Goal: Communication & Community: Answer question/provide support

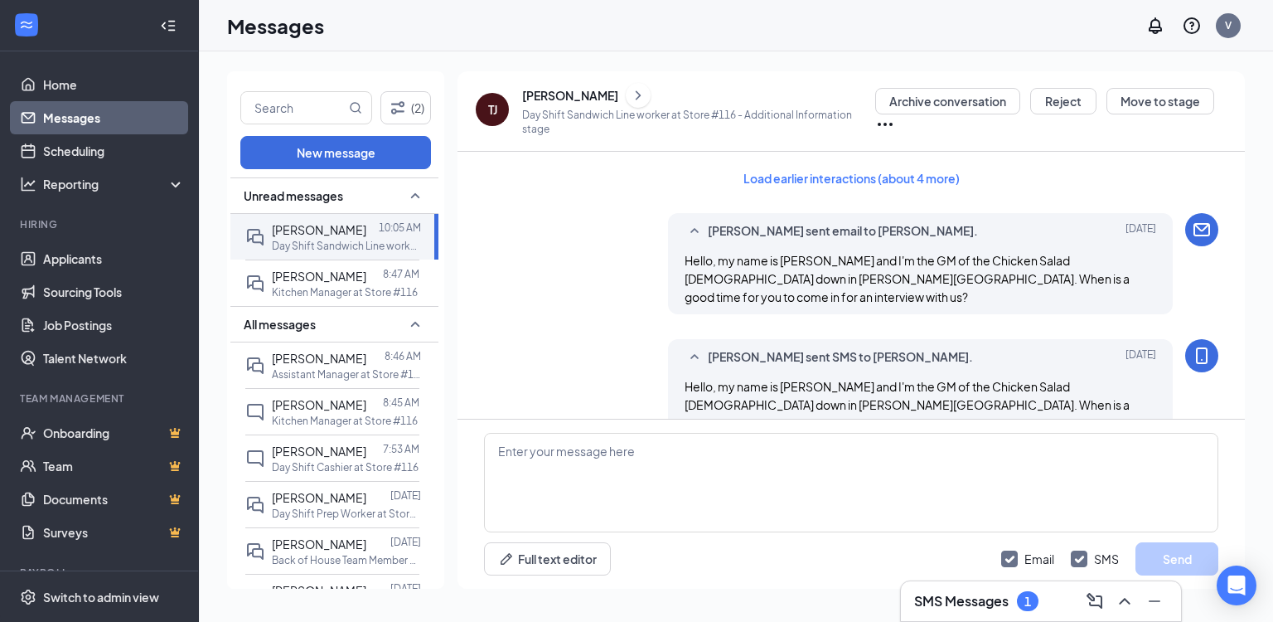
scroll to position [783, 0]
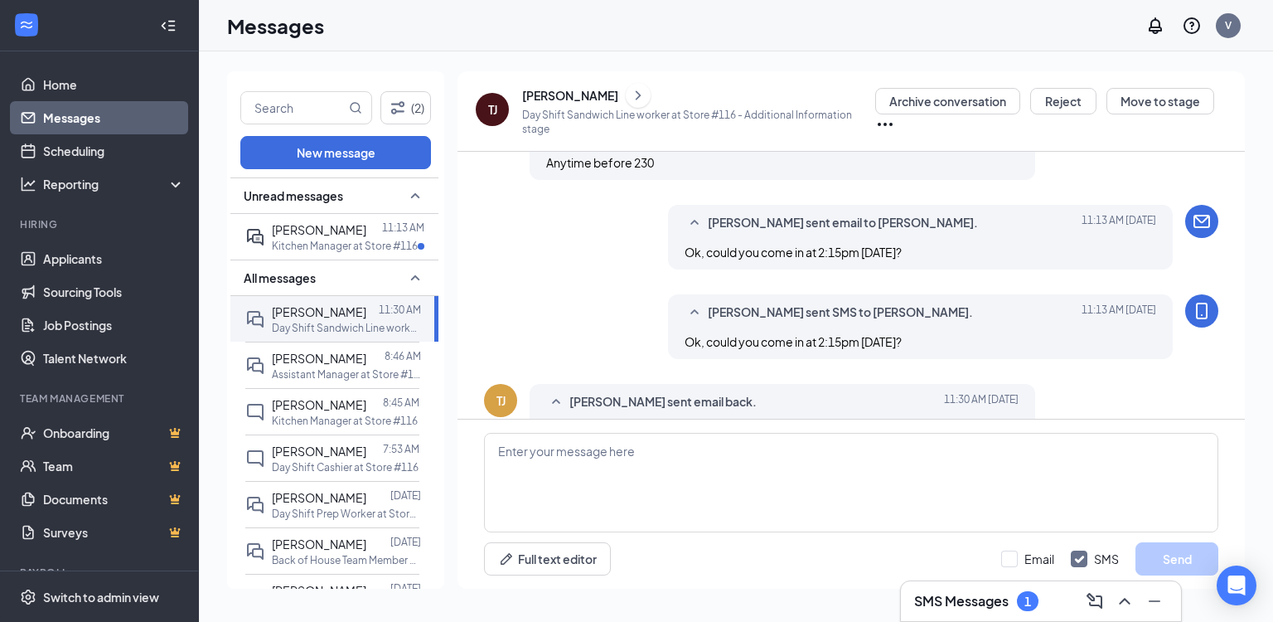
scroll to position [597, 0]
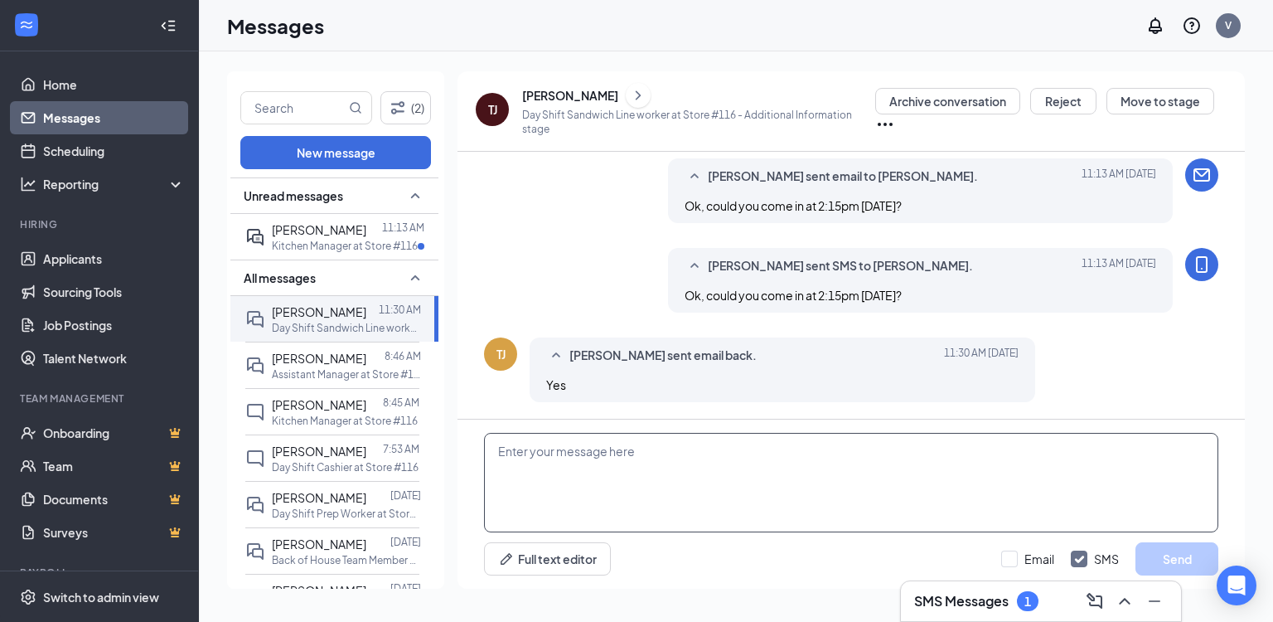
click at [640, 460] on textarea at bounding box center [851, 482] width 734 height 99
click at [505, 461] on textarea "perfect, when you get here, ask for James." at bounding box center [851, 482] width 734 height 99
type textarea "Perfect, when you get here, ask for James."
click at [1044, 555] on input "Email" at bounding box center [1027, 558] width 53 height 17
checkbox input "true"
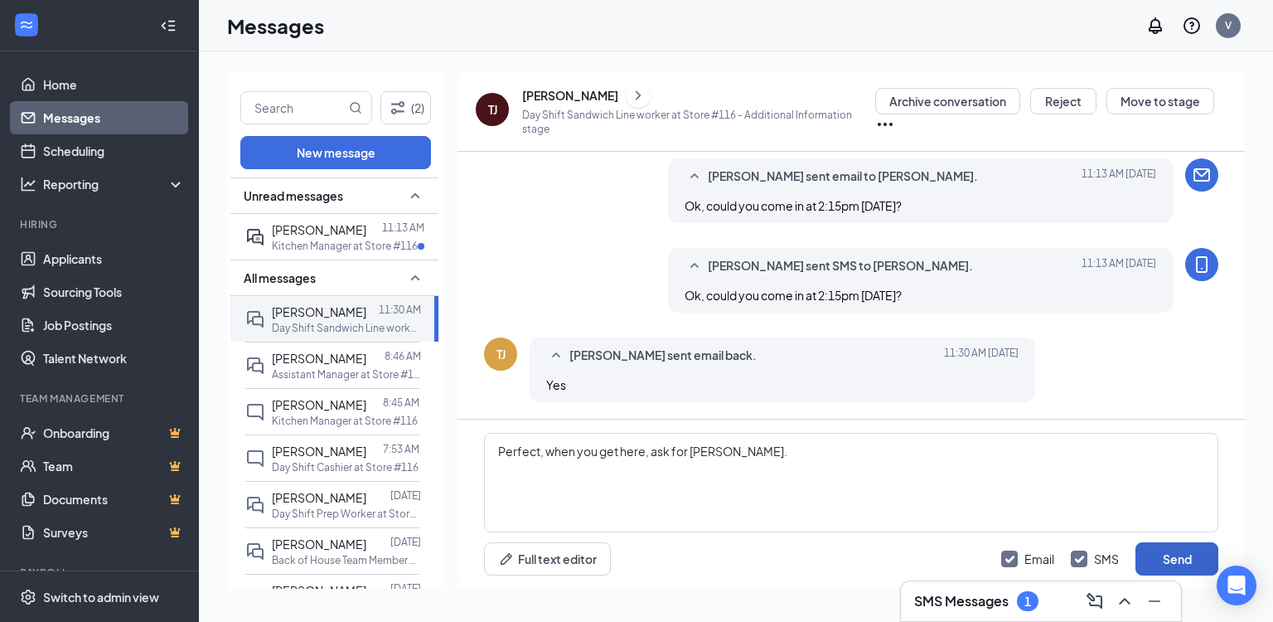
click at [1143, 556] on button "Send" at bounding box center [1177, 558] width 83 height 33
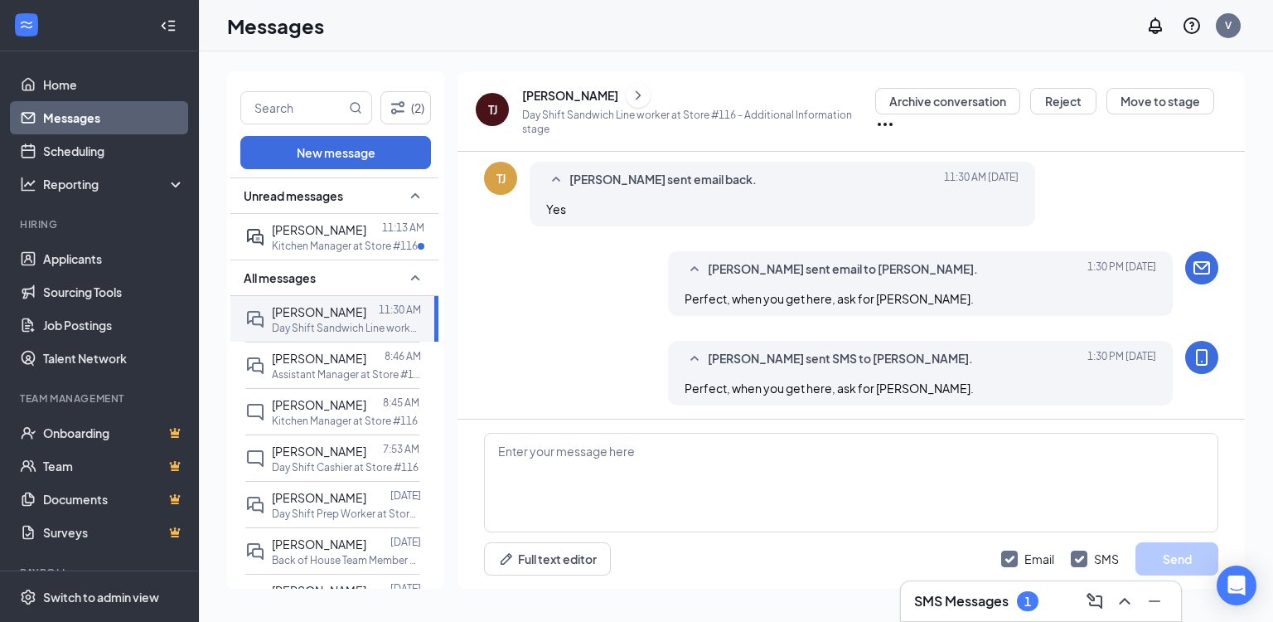
scroll to position [776, 0]
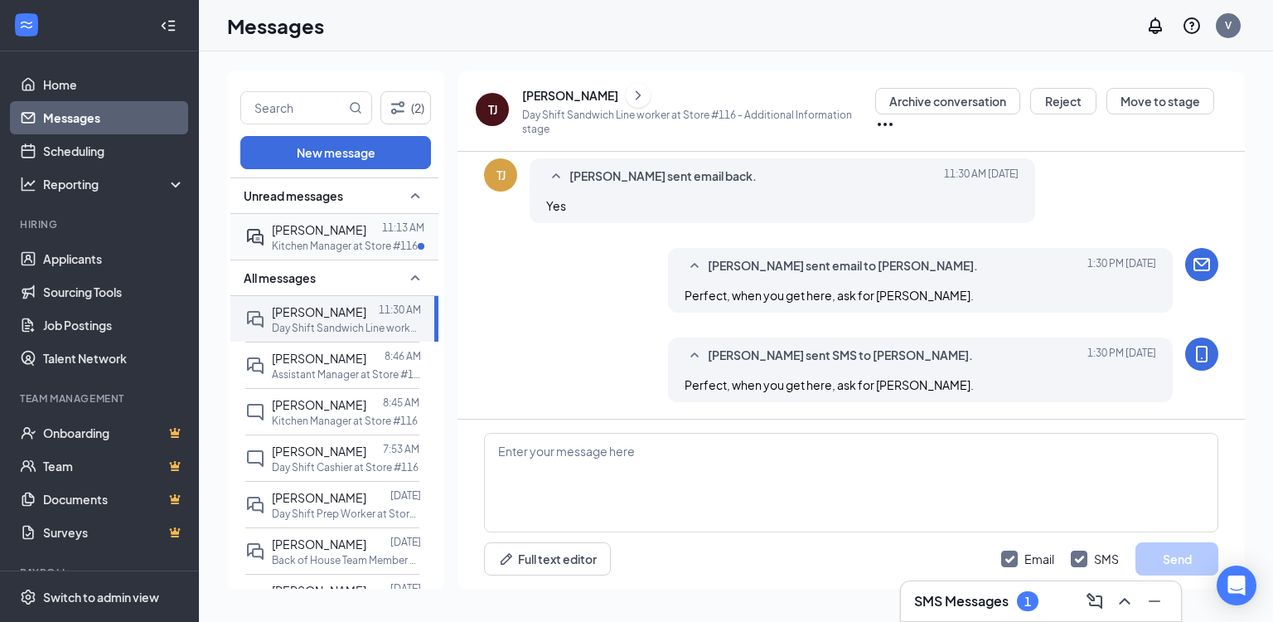
click at [302, 225] on span "[PERSON_NAME]" at bounding box center [319, 229] width 94 height 15
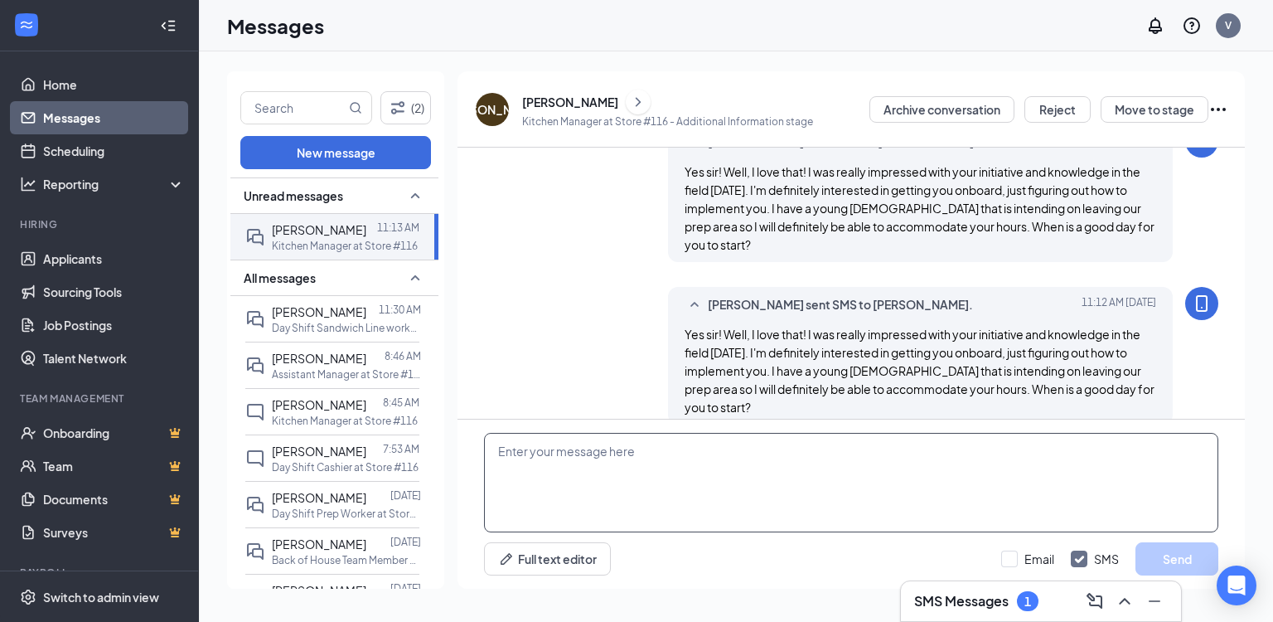
scroll to position [786, 0]
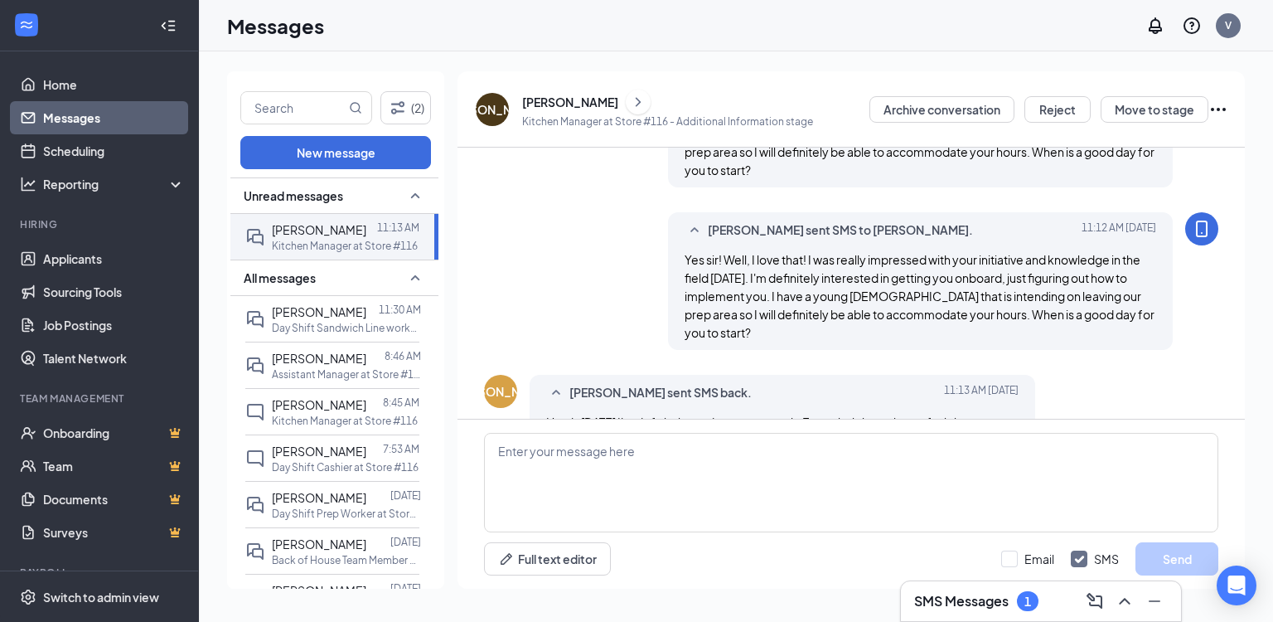
click at [1102, 401] on div "JA Jose Acevedo sent SMS back. Today 11:13 AM How's tomorrow I'm definitely rea…" at bounding box center [851, 411] width 734 height 73
click at [620, 477] on textarea at bounding box center [851, 482] width 734 height 99
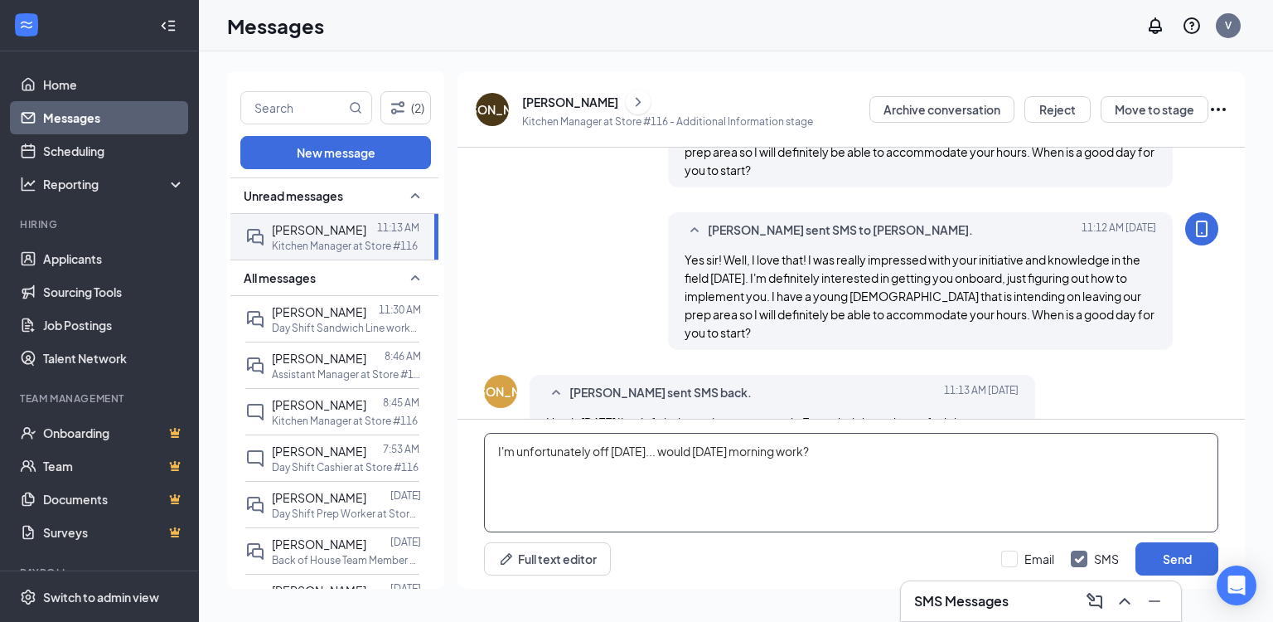
click at [892, 478] on textarea "I'm unfortunately off tomorrow... would Thursday morning work?" at bounding box center [851, 482] width 734 height 99
type textarea "I'm unfortunately off tomorrow... would Thursday morning work?"
click at [1039, 560] on input "Email" at bounding box center [1027, 558] width 53 height 17
checkbox input "true"
click at [1162, 571] on button "Send" at bounding box center [1177, 558] width 83 height 33
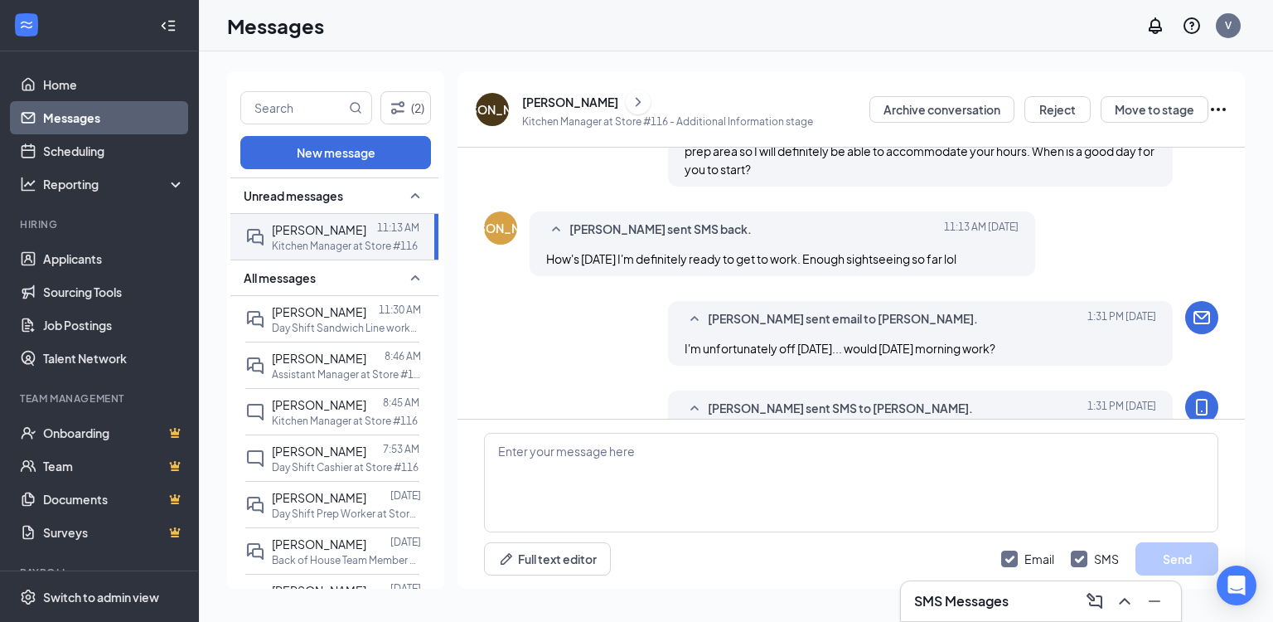
scroll to position [965, 0]
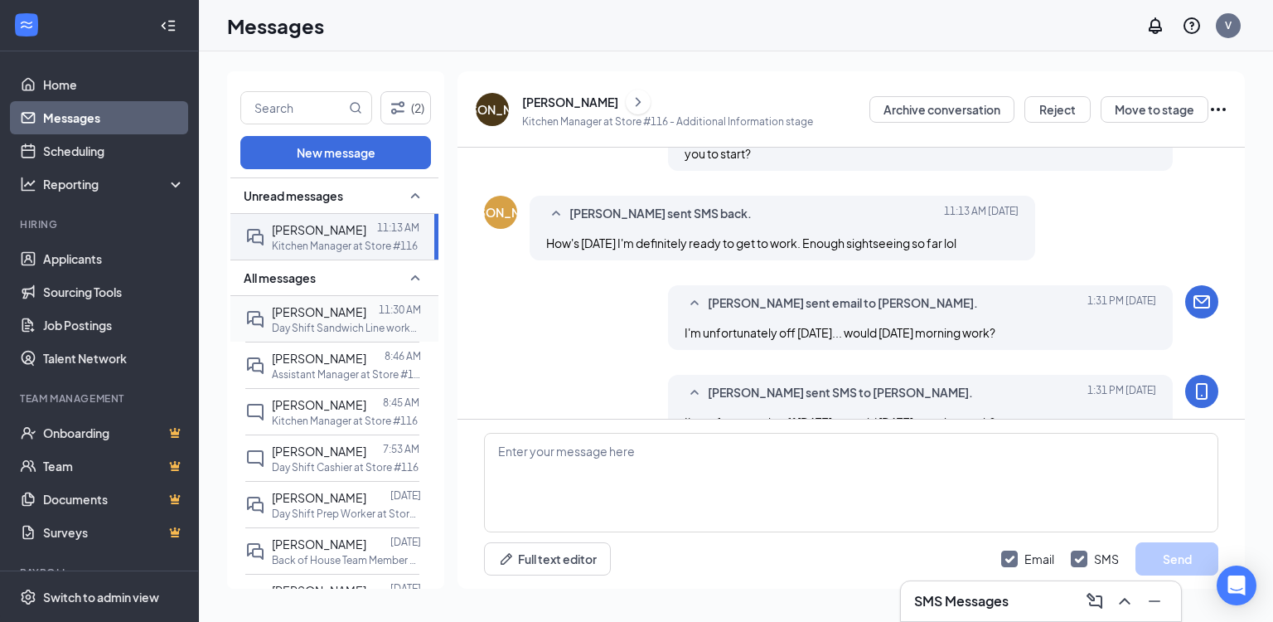
click at [308, 328] on p "Day Shift Sandwich Line worker at Store #116" at bounding box center [346, 328] width 149 height 14
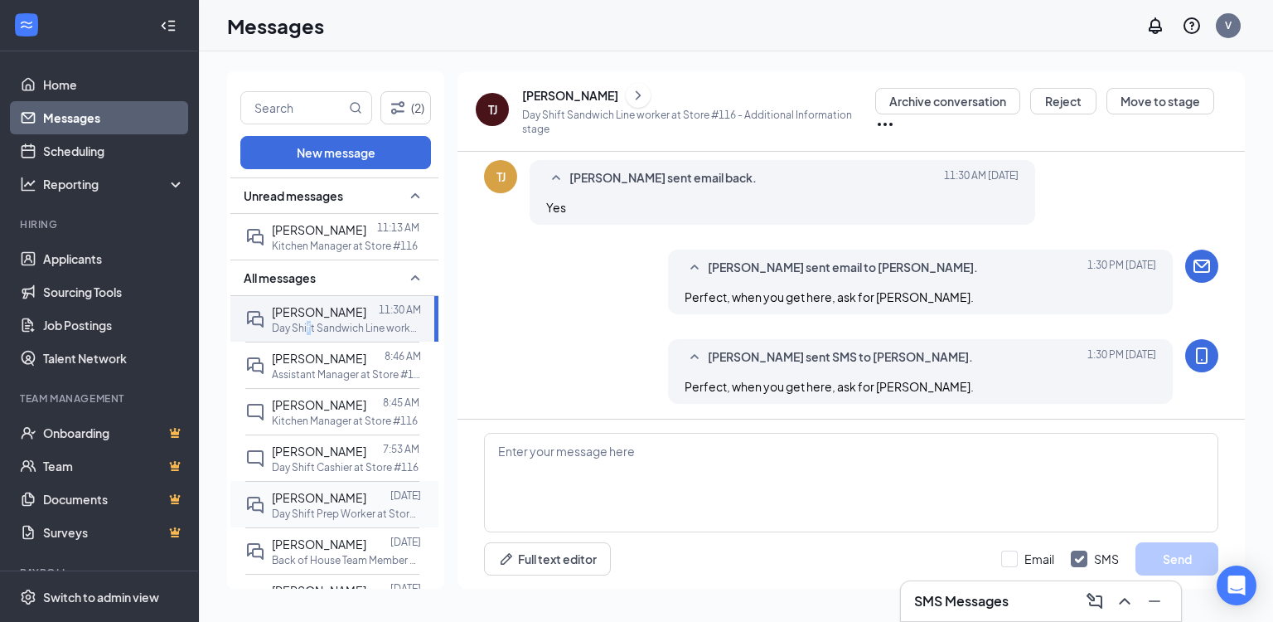
scroll to position [624, 0]
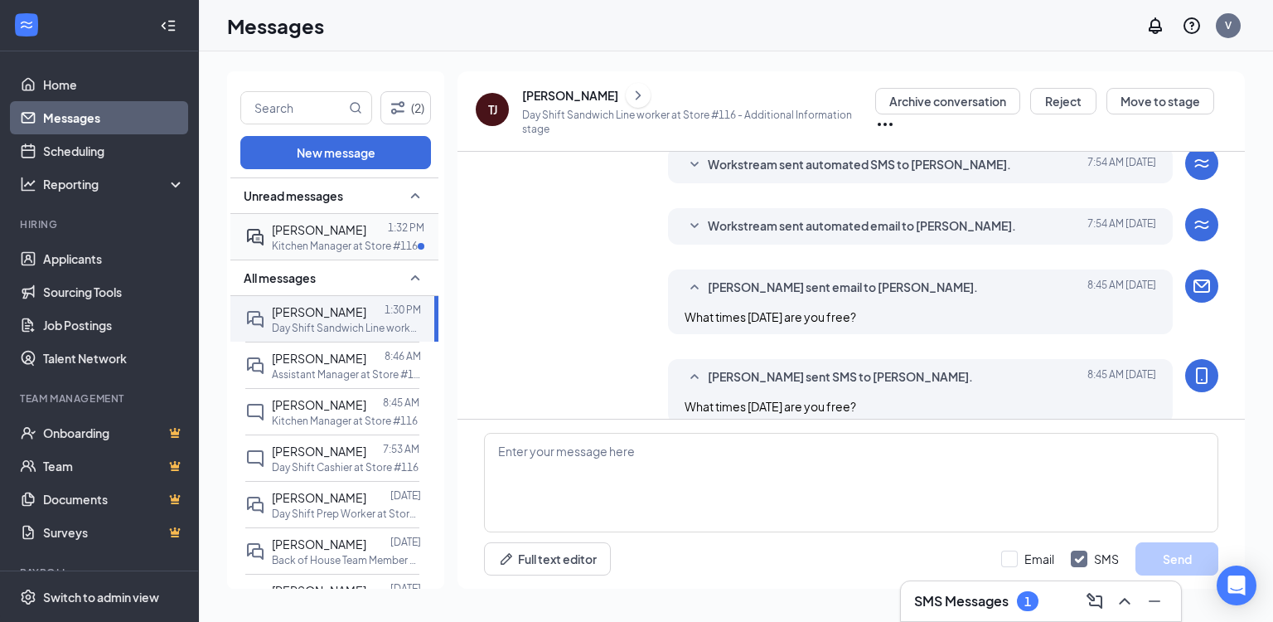
scroll to position [265, 0]
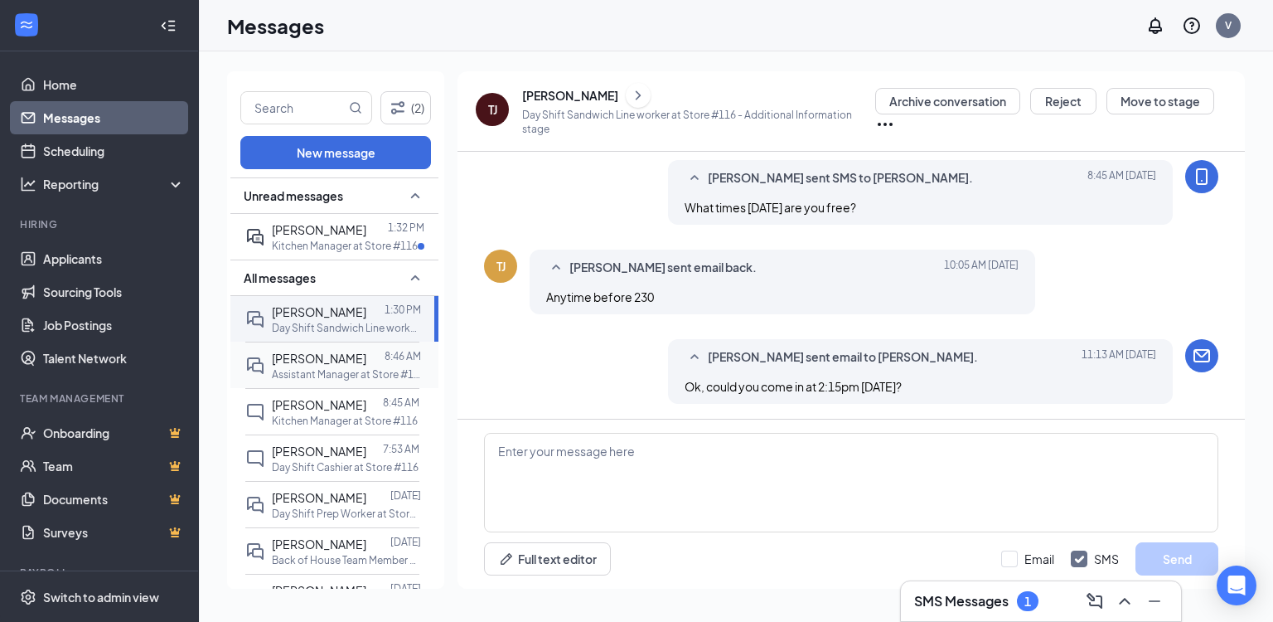
drag, startPoint x: 285, startPoint y: 236, endPoint x: 378, endPoint y: 355, distance: 150.6
click at [285, 236] on div "[PERSON_NAME]" at bounding box center [319, 229] width 94 height 18
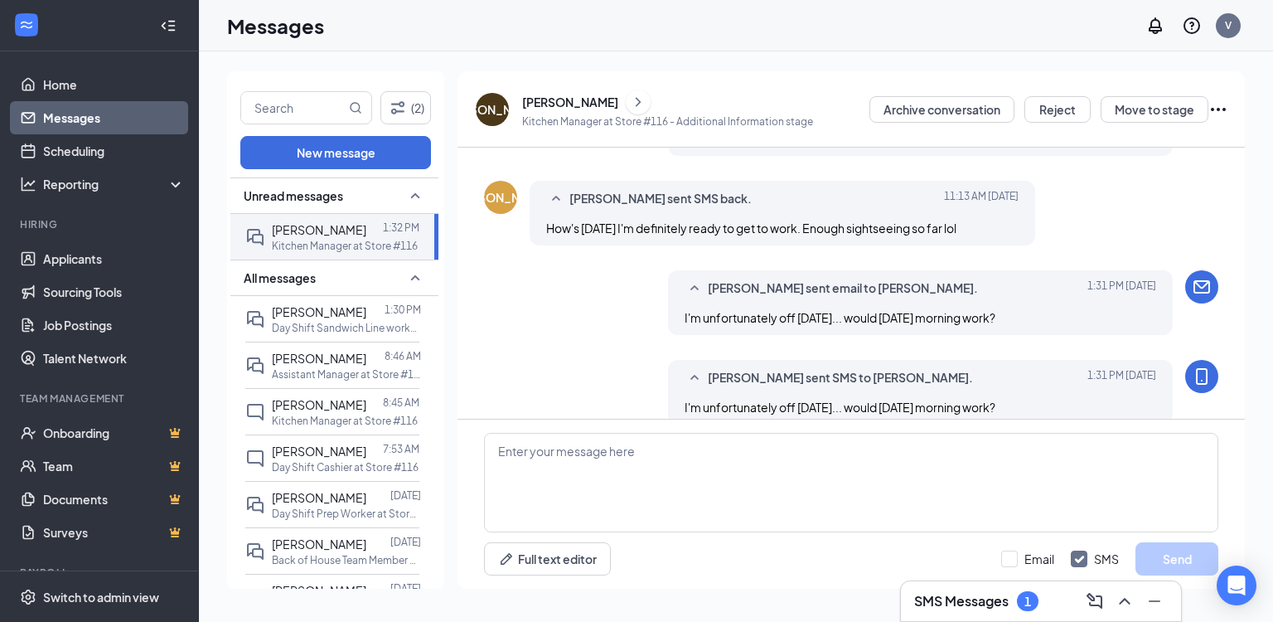
scroll to position [786, 0]
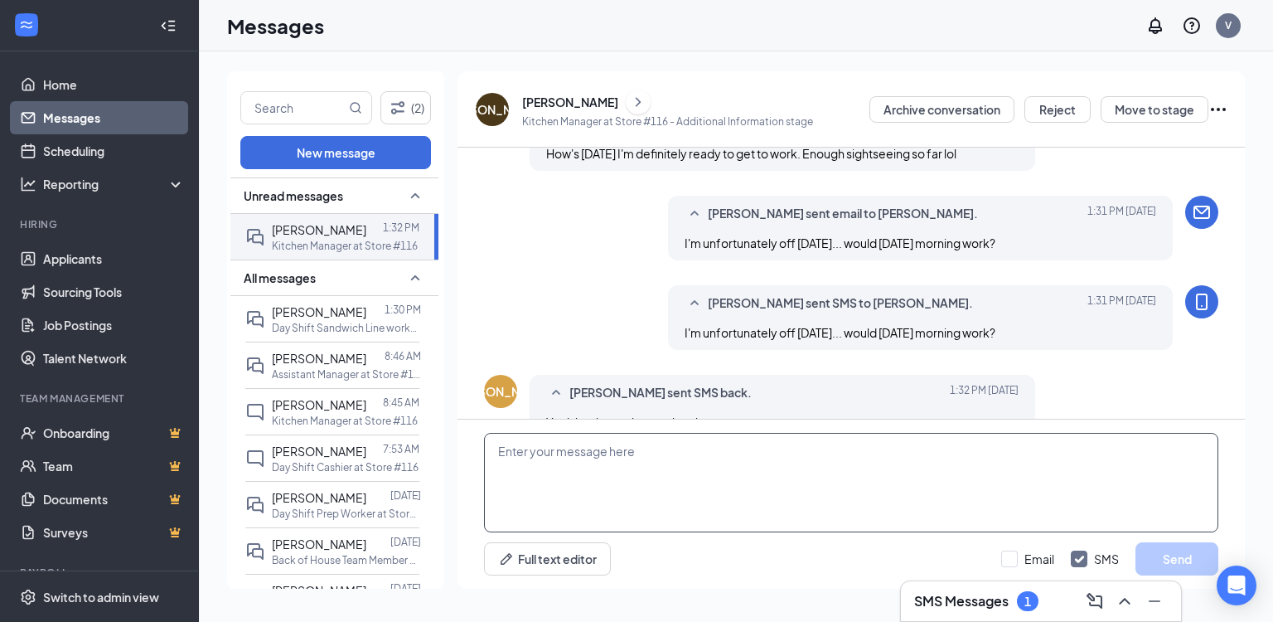
click at [620, 477] on textarea at bounding box center [851, 482] width 734 height 99
click at [695, 488] on textarea "Let's do 8am. Does that work?" at bounding box center [851, 482] width 734 height 99
type textarea "Let's do 8am. Does that work?"
drag, startPoint x: 1035, startPoint y: 555, endPoint x: 1138, endPoint y: 558, distance: 102.8
click at [1041, 555] on input "Email" at bounding box center [1027, 558] width 53 height 17
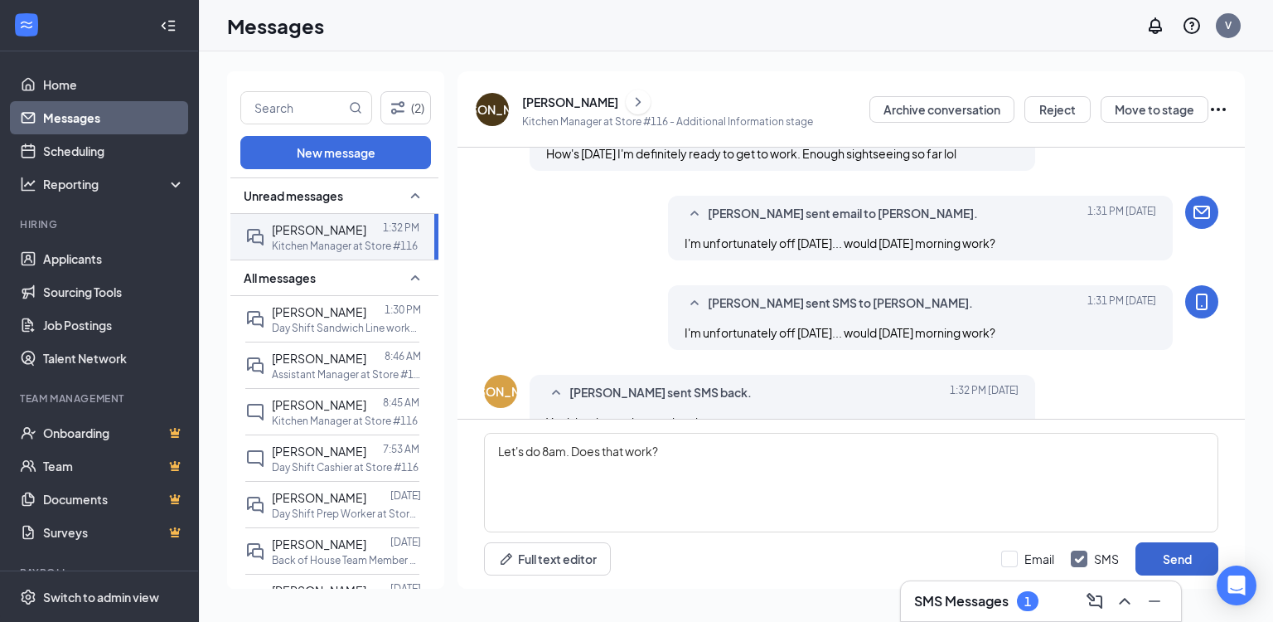
checkbox input "true"
click at [1174, 555] on button "Send" at bounding box center [1177, 558] width 83 height 33
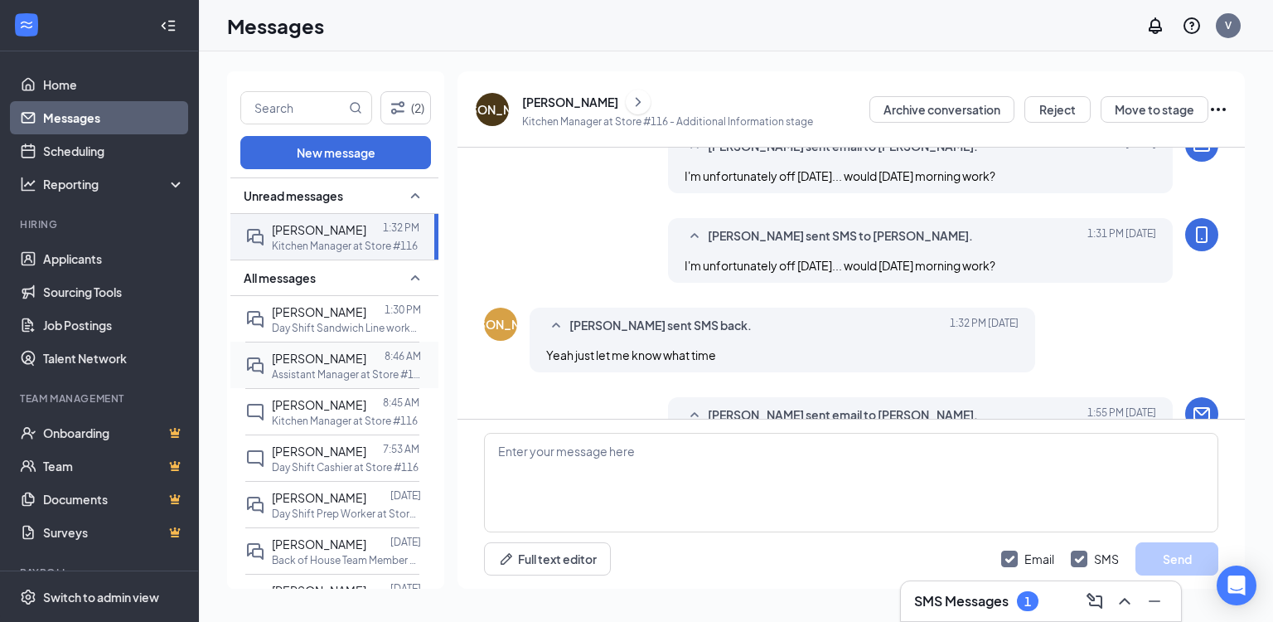
scroll to position [965, 0]
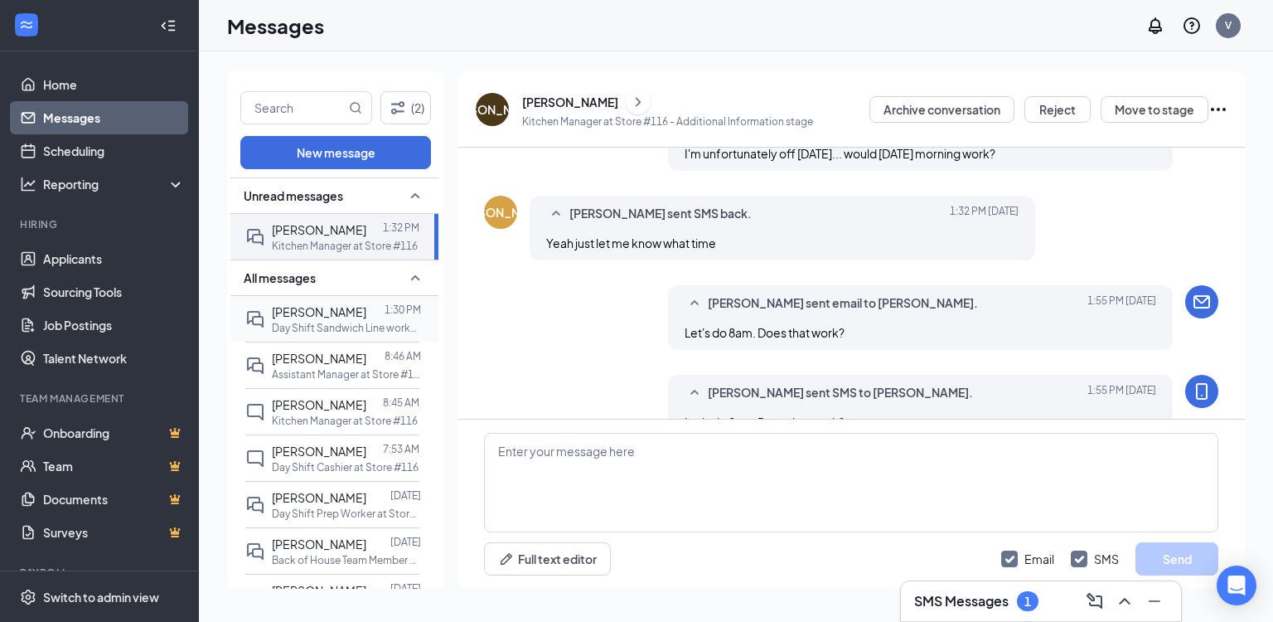
click at [321, 334] on div "Tiara Jackson 1:30 PM Day Shift Sandwich Line worker at Store #116" at bounding box center [332, 319] width 174 height 46
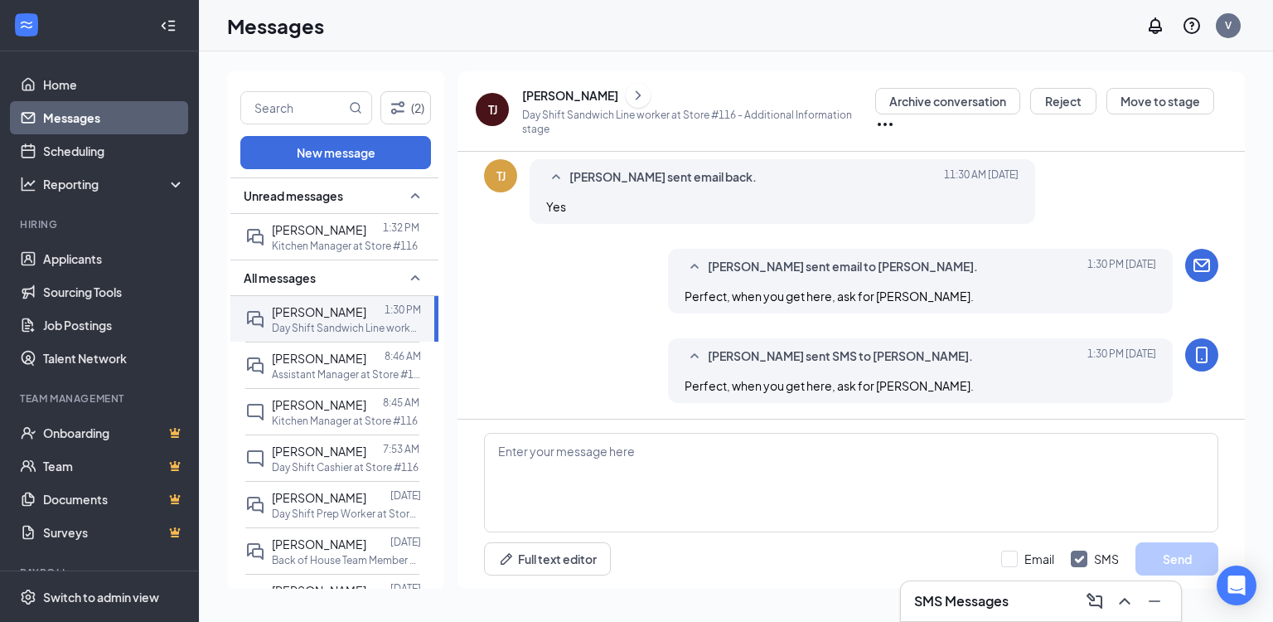
scroll to position [558, 0]
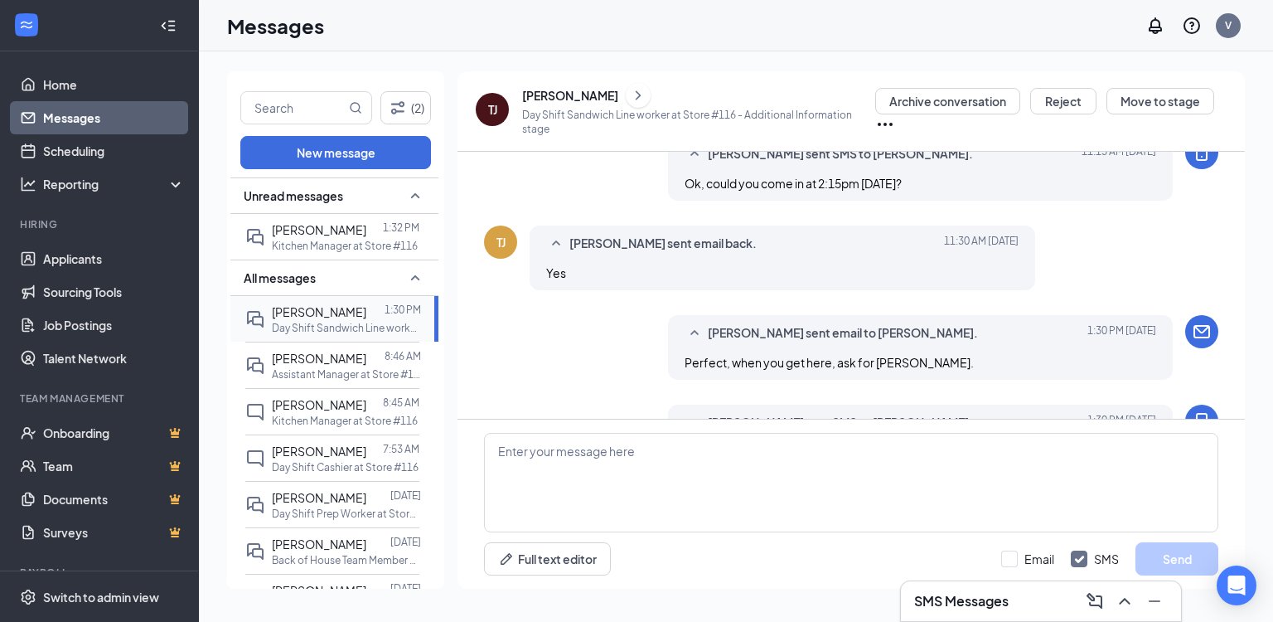
click at [352, 334] on div "Tiara Jackson 1:30 PM Day Shift Sandwich Line worker at Store #116" at bounding box center [332, 319] width 174 height 46
click at [557, 94] on div "[PERSON_NAME]" at bounding box center [570, 95] width 96 height 17
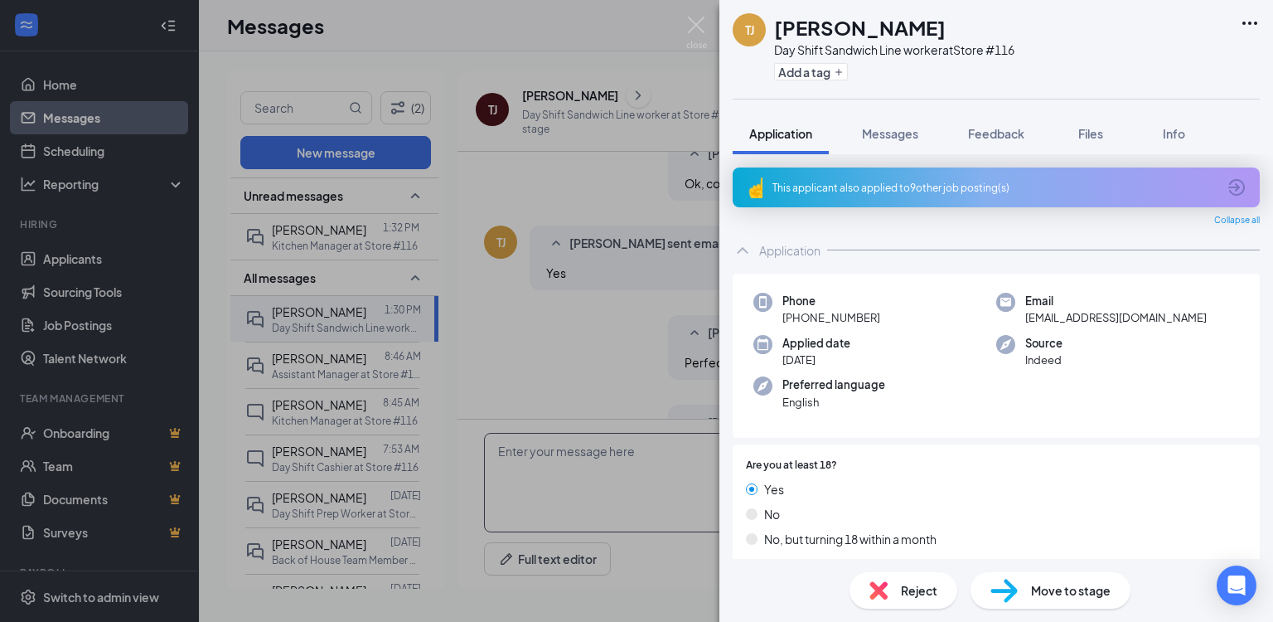
click at [584, 350] on div "TJ Tiara Jackson Day Shift Sandwich Line worker at Store #116 Add a tag Applica…" at bounding box center [636, 311] width 1273 height 622
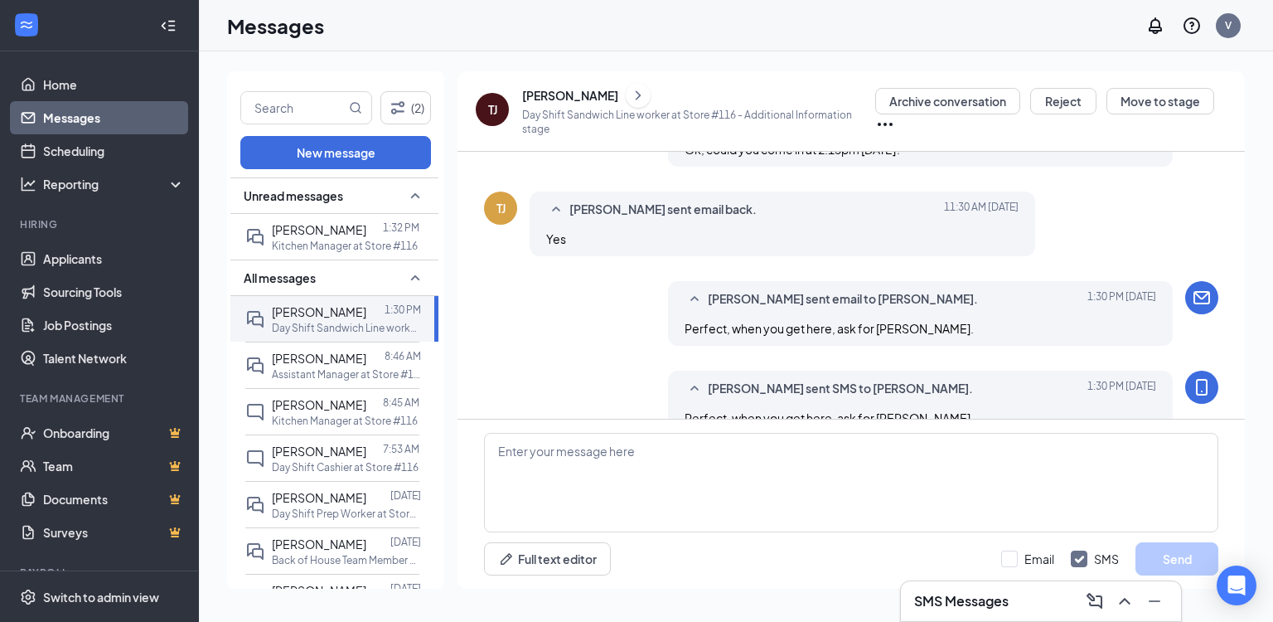
scroll to position [624, 0]
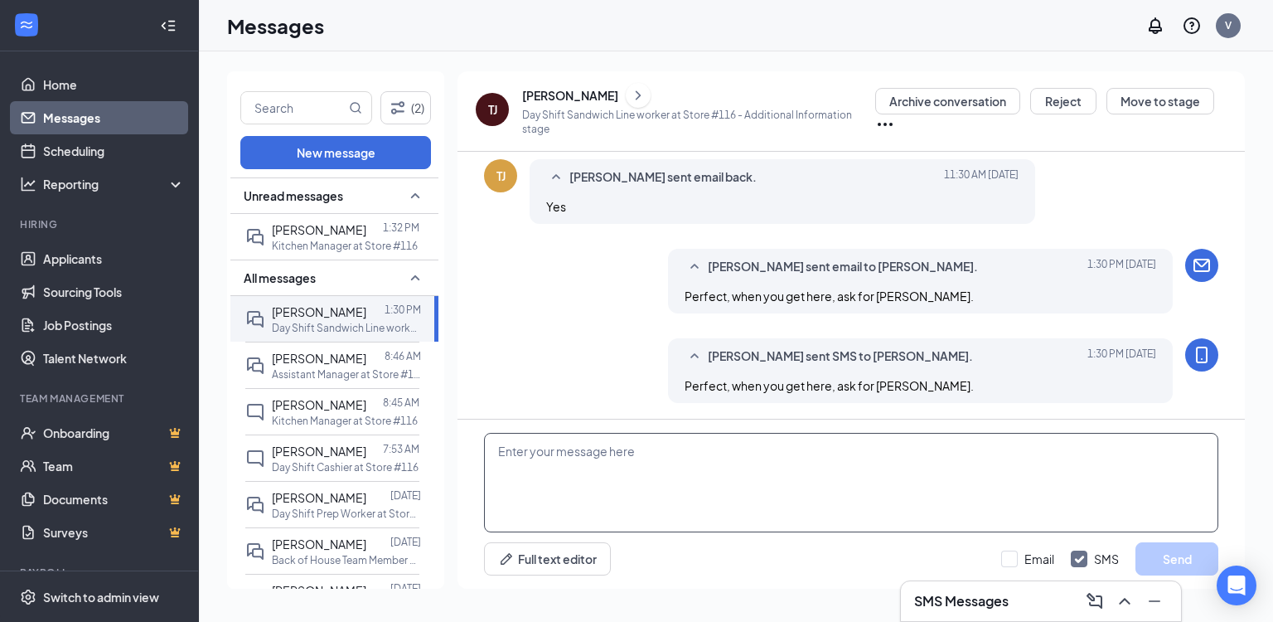
click at [773, 461] on textarea at bounding box center [851, 482] width 734 height 99
click at [337, 371] on p "Assistant Manager at Store #116" at bounding box center [346, 374] width 149 height 14
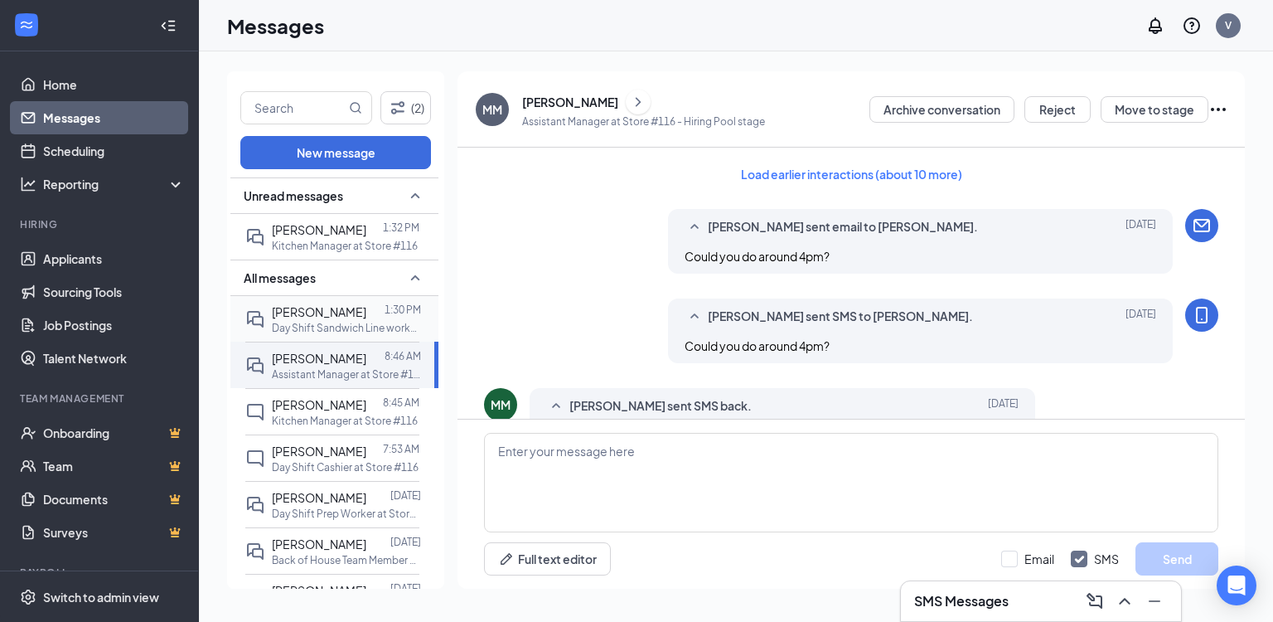
click at [337, 324] on p "Day Shift Sandwich Line worker at Store #116" at bounding box center [346, 328] width 149 height 14
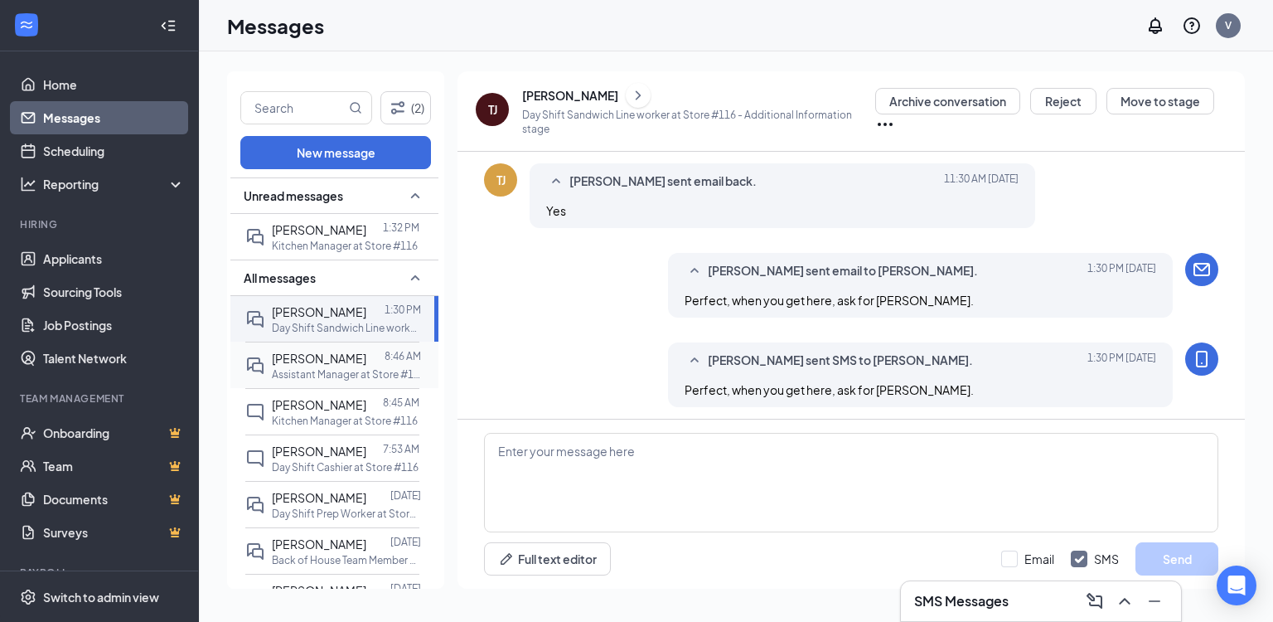
scroll to position [624, 0]
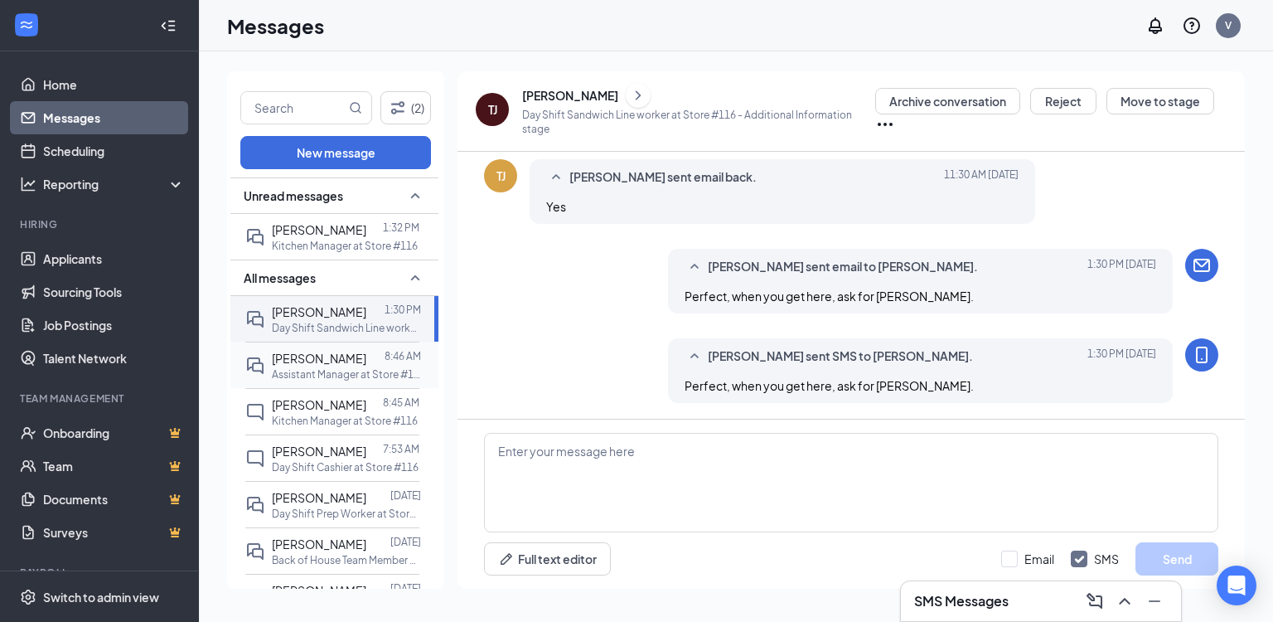
click at [366, 361] on div at bounding box center [375, 358] width 18 height 18
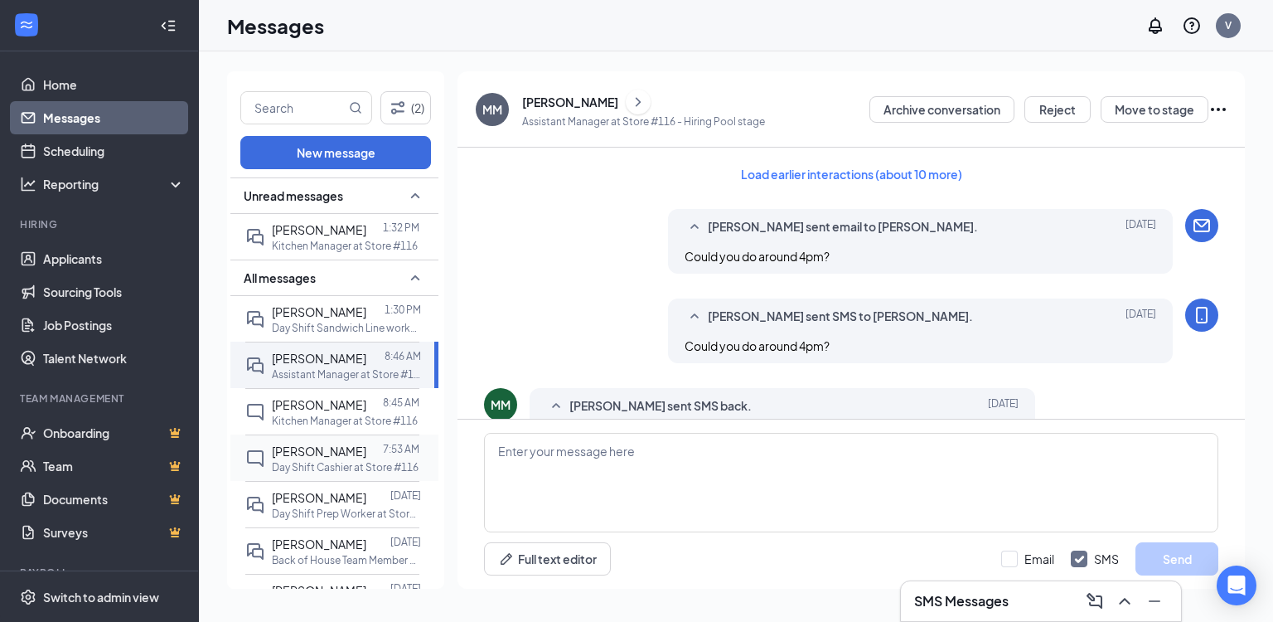
click at [366, 399] on div at bounding box center [374, 404] width 17 height 18
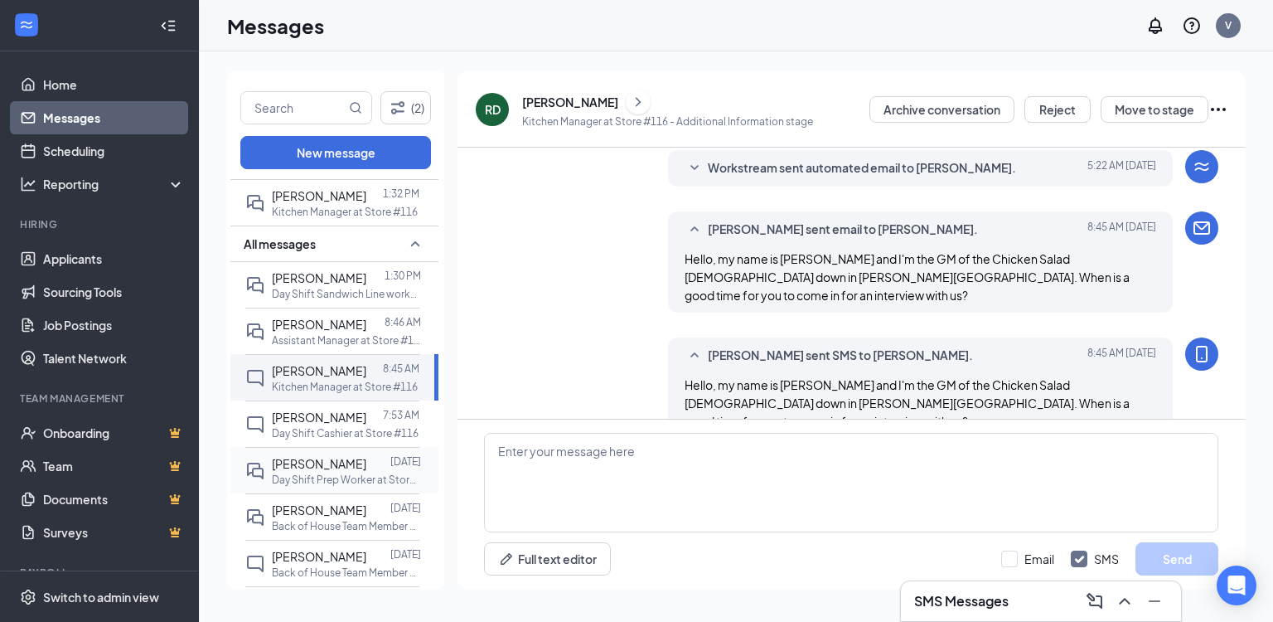
scroll to position [66, 0]
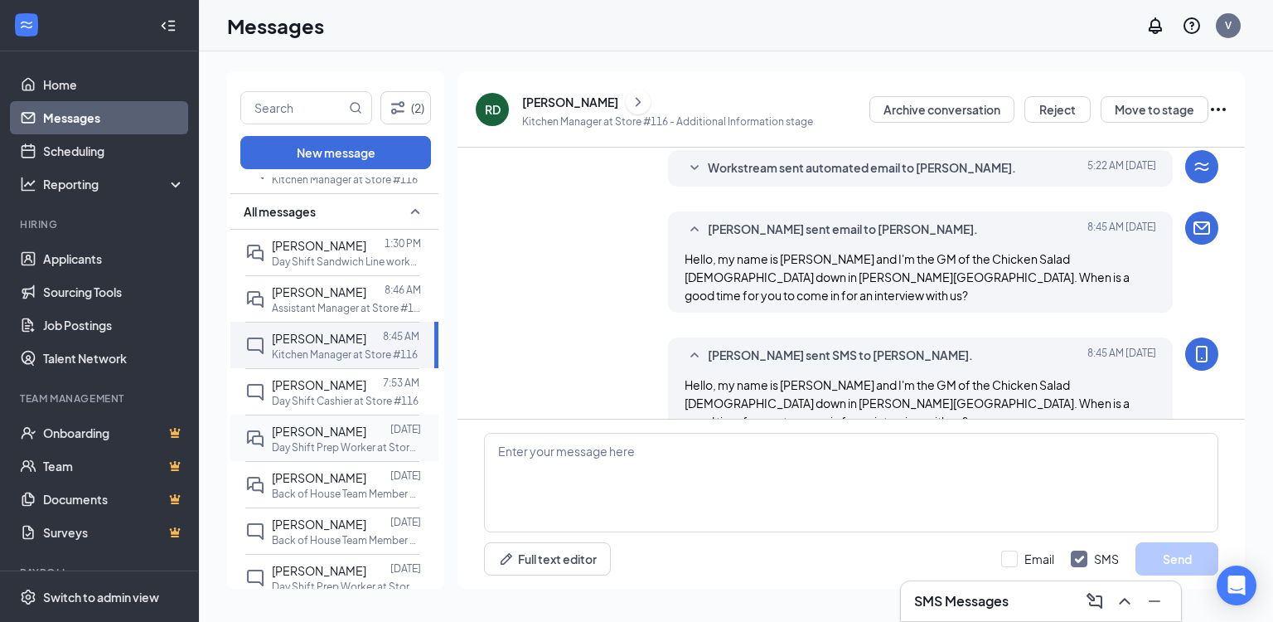
click at [366, 424] on span "[PERSON_NAME]" at bounding box center [319, 431] width 94 height 15
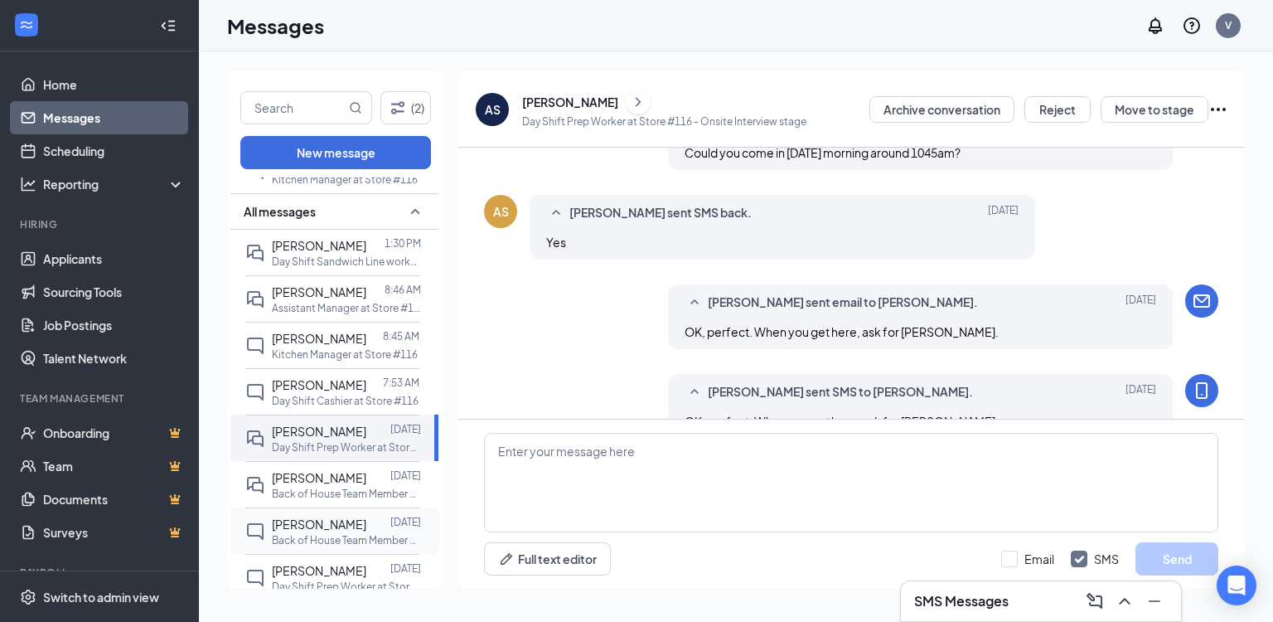
scroll to position [133, 0]
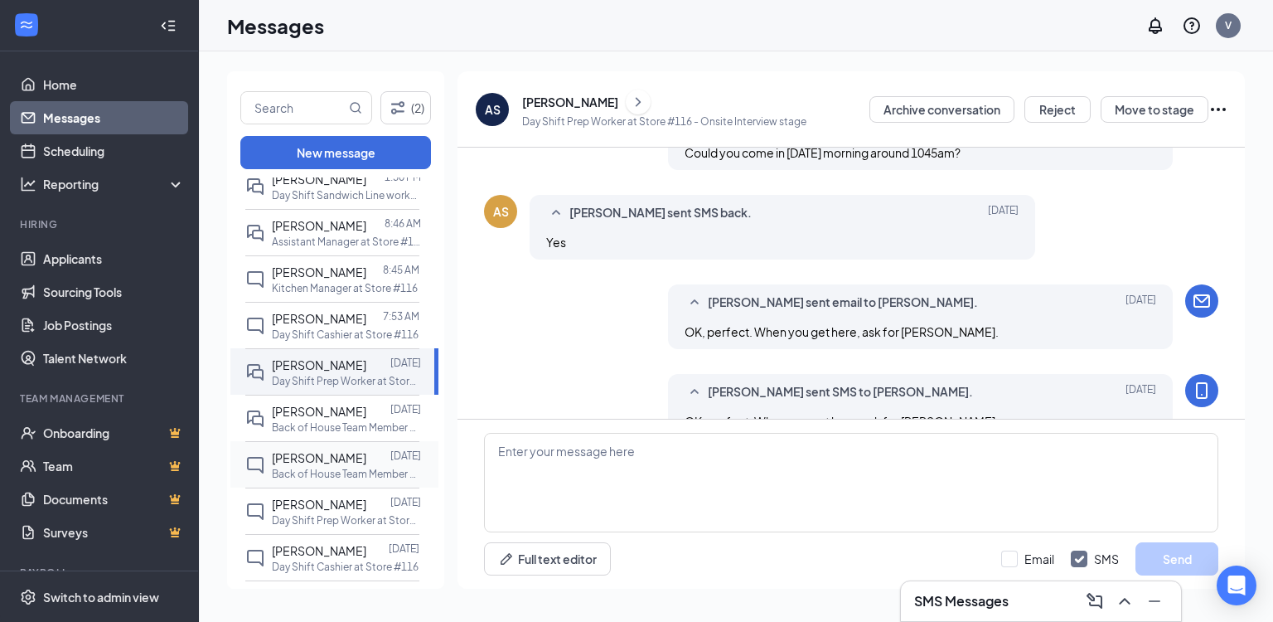
click at [316, 475] on p "Back of House Team Member at Store #116" at bounding box center [346, 474] width 149 height 14
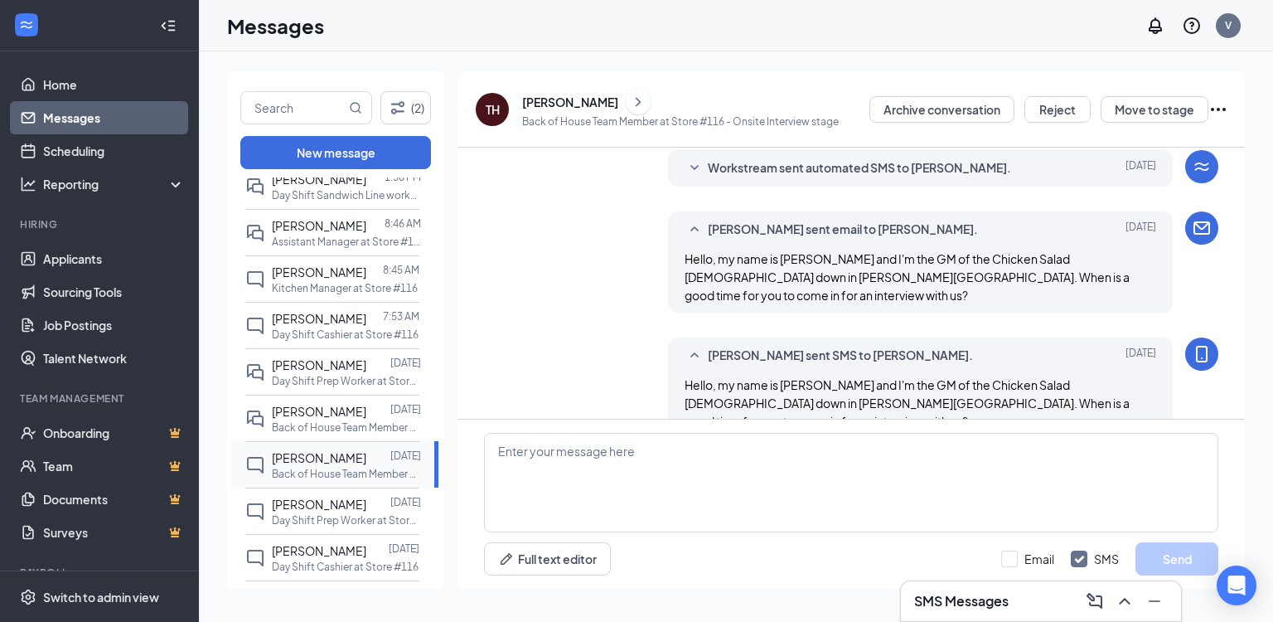
scroll to position [199, 0]
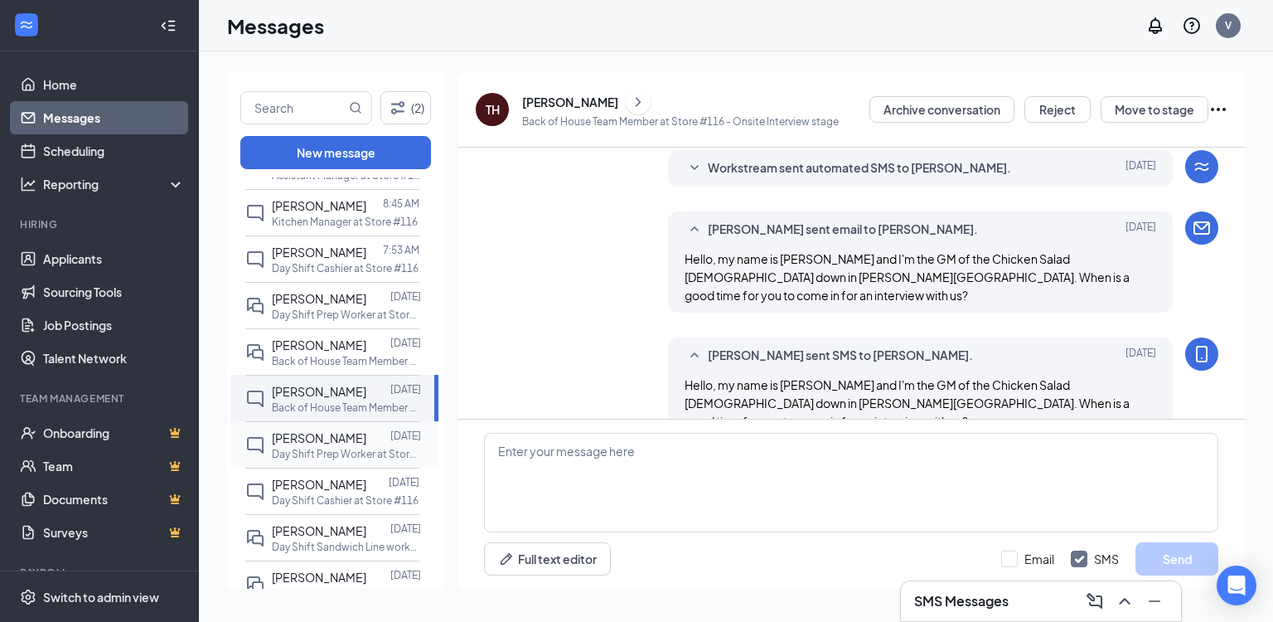
click at [332, 440] on span "[PERSON_NAME]" at bounding box center [319, 437] width 94 height 15
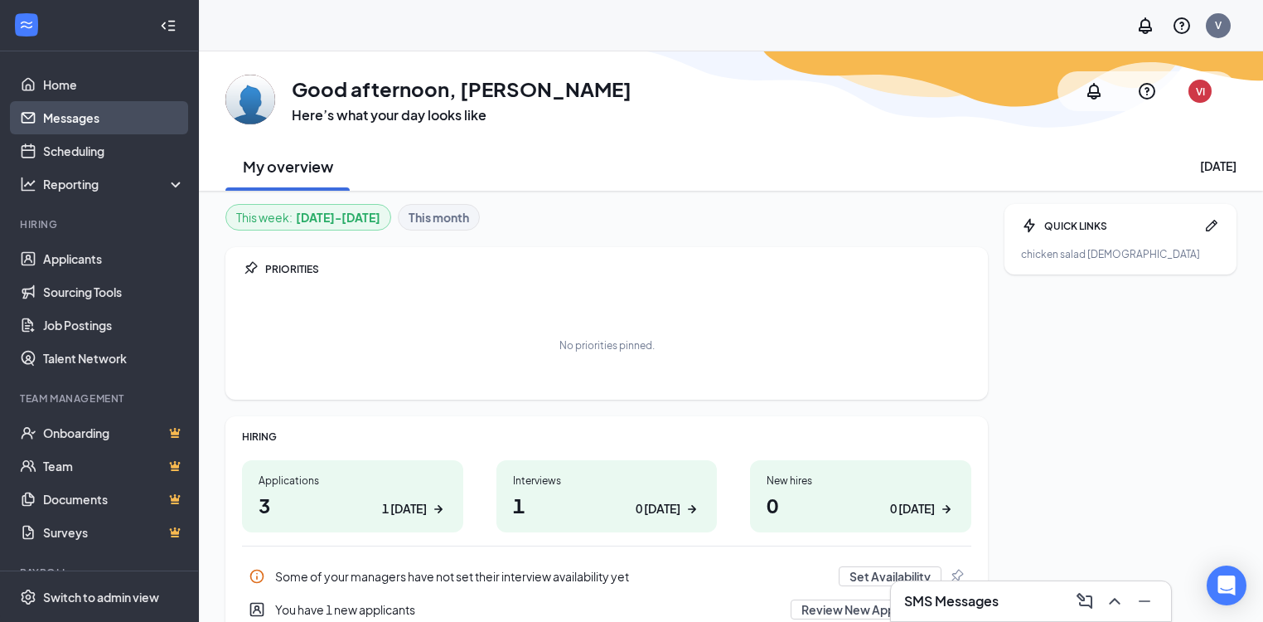
click at [61, 116] on link "Messages" at bounding box center [114, 117] width 142 height 33
